Goal: Find specific page/section: Find specific page/section

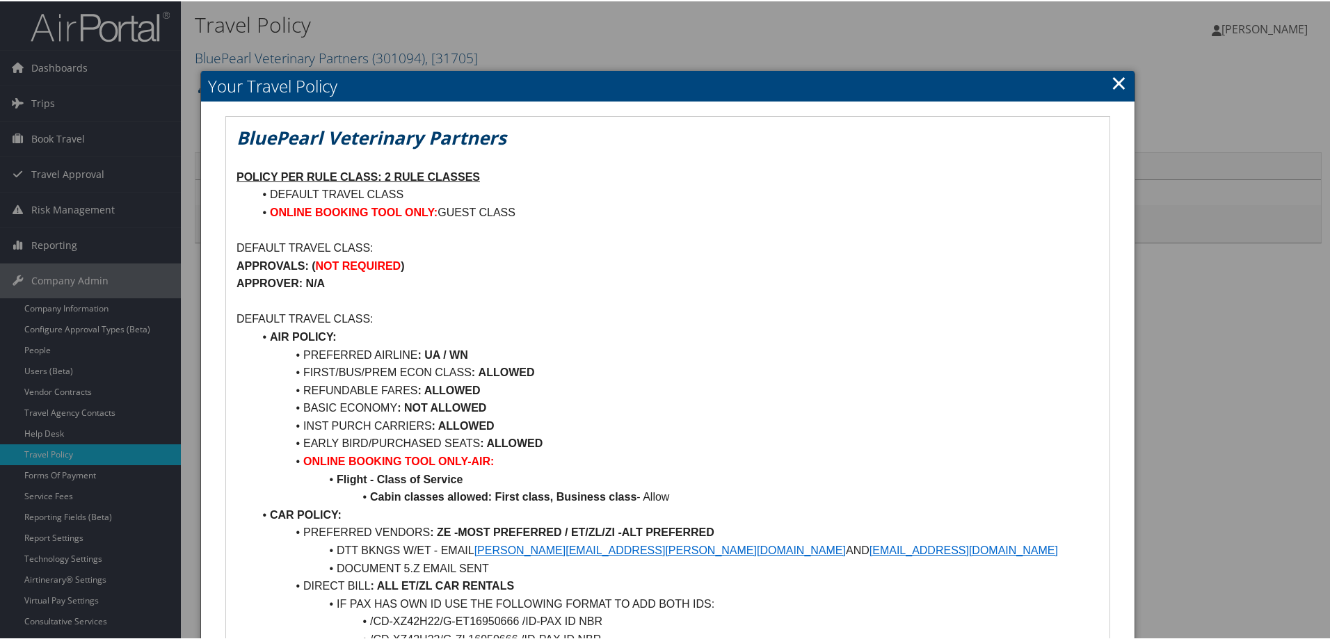
click at [1117, 83] on link "×" at bounding box center [1119, 81] width 16 height 28
